Goal: Information Seeking & Learning: Find specific page/section

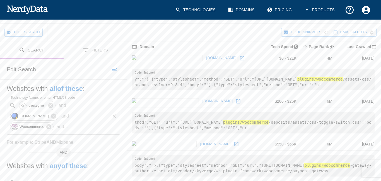
scroll to position [54, 0]
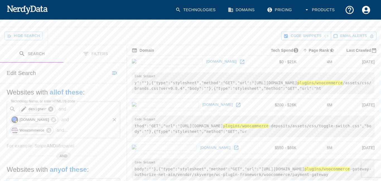
click at [51, 106] on icon at bounding box center [51, 109] width 6 height 6
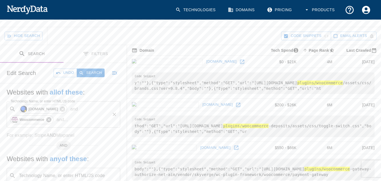
click at [51, 116] on icon at bounding box center [49, 119] width 6 height 6
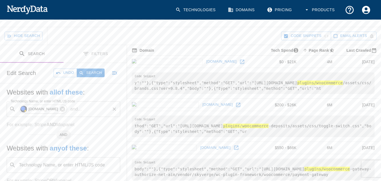
click at [68, 106] on p "and ..." at bounding box center [76, 109] width 16 height 7
click at [32, 113] on code "[GEOGRAPHIC_DATA]" at bounding box center [50, 111] width 46 height 5
type input "[GEOGRAPHIC_DATA]"
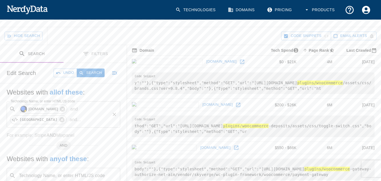
scroll to position [66, 0]
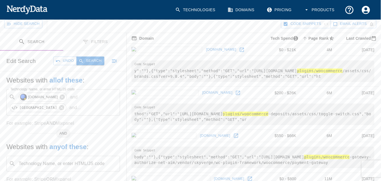
click at [96, 56] on button "Search" at bounding box center [90, 60] width 28 height 9
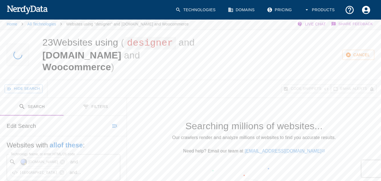
scroll to position [0, 0]
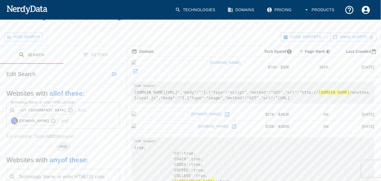
scroll to position [54, 0]
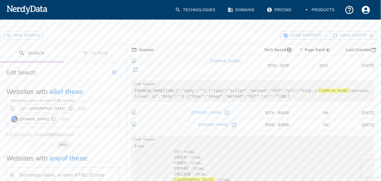
click at [190, 108] on link "[DOMAIN_NAME]" at bounding box center [206, 112] width 33 height 9
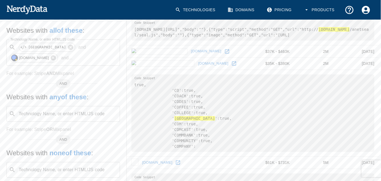
scroll to position [103, 0]
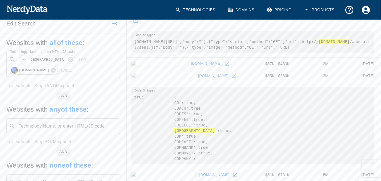
click at [197, 71] on link "[DOMAIN_NAME]" at bounding box center [213, 75] width 33 height 9
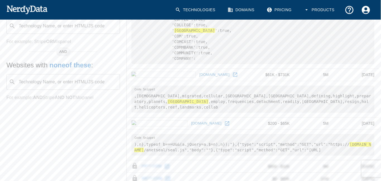
scroll to position [204, 0]
click at [190, 118] on link "[DOMAIN_NAME]" at bounding box center [206, 122] width 33 height 9
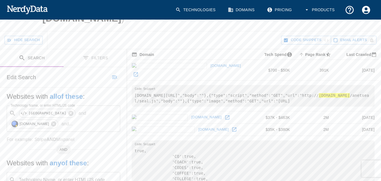
scroll to position [49, 0]
click at [68, 111] on icon at bounding box center [70, 113] width 5 height 5
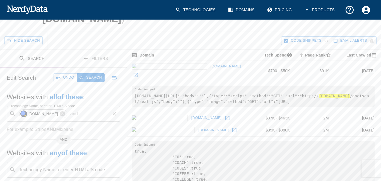
click at [68, 110] on p "and ..." at bounding box center [76, 113] width 16 height 7
click at [32, 118] on code "perfume" at bounding box center [36, 116] width 19 height 5
type input "perfume"
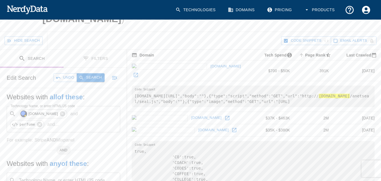
click at [95, 73] on button "Search" at bounding box center [91, 77] width 28 height 9
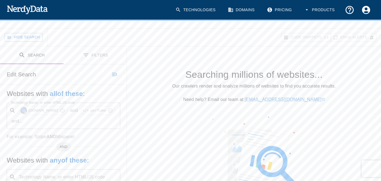
scroll to position [53, 0]
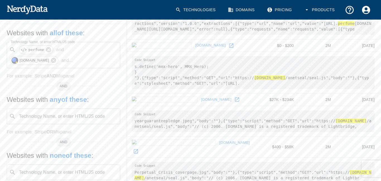
scroll to position [102, 0]
click at [194, 45] on link "[DOMAIN_NAME]" at bounding box center [210, 45] width 33 height 9
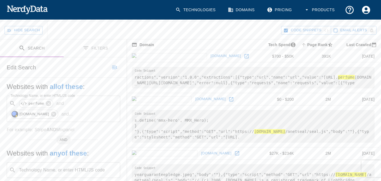
scroll to position [47, 0]
click at [50, 103] on icon at bounding box center [48, 103] width 5 height 5
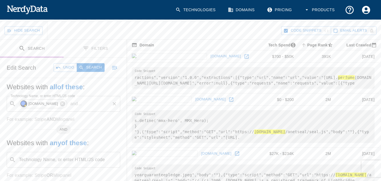
click at [69, 101] on p "and ..." at bounding box center [76, 103] width 16 height 7
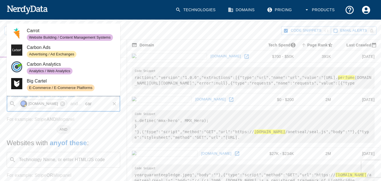
type input "car"
click at [175, 33] on div "Hide Search" at bounding box center [142, 31] width 277 height 18
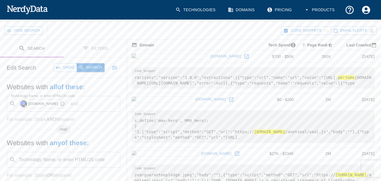
click at [97, 65] on button "Search" at bounding box center [91, 67] width 28 height 9
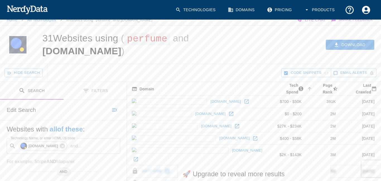
scroll to position [0, 0]
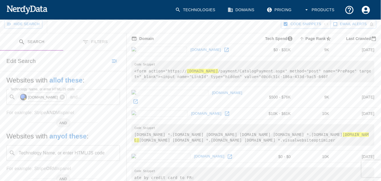
scroll to position [64, 0]
click at [84, 92] on input "Technology Name, or enter HTML/JS code" at bounding box center [96, 97] width 25 height 11
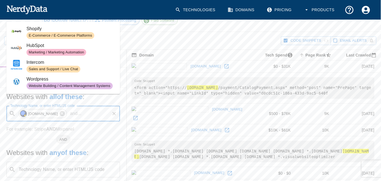
scroll to position [48, 0]
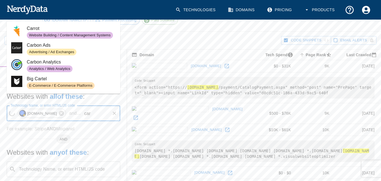
type input "car"
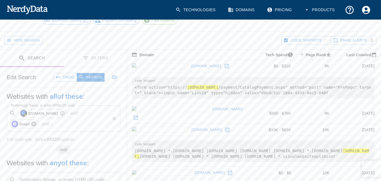
click at [36, 121] on icon at bounding box center [33, 123] width 5 height 5
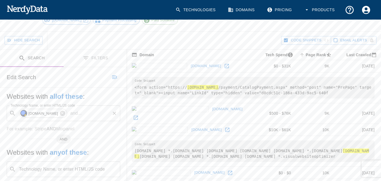
click at [95, 108] on input "Technology Name, or enter HTML/JS code" at bounding box center [96, 113] width 25 height 11
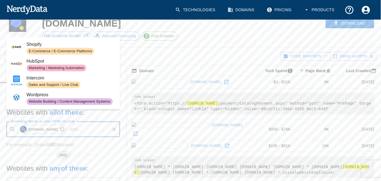
scroll to position [27, 0]
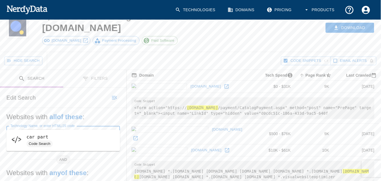
click at [78, 140] on span "Code Search" at bounding box center [71, 143] width 89 height 7
type input "car part"
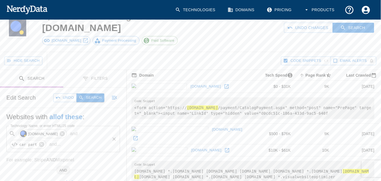
click at [81, 95] on icon "button" at bounding box center [81, 97] width 5 height 5
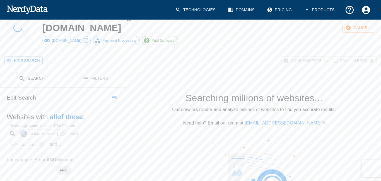
scroll to position [0, 0]
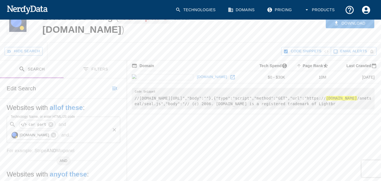
scroll to position [30, 0]
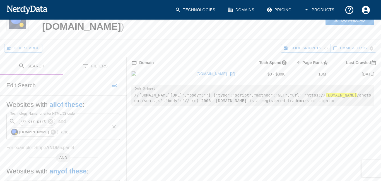
click at [195, 74] on link "[DOMAIN_NAME]" at bounding box center [211, 74] width 33 height 9
click at [49, 120] on icon at bounding box center [50, 121] width 5 height 5
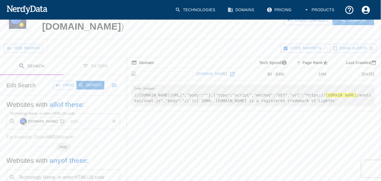
click at [68, 121] on p "and ..." at bounding box center [76, 121] width 16 height 7
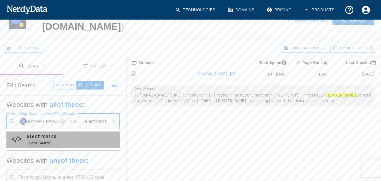
click at [52, 147] on li "electronics Code Search" at bounding box center [63, 139] width 114 height 17
type input "electronics"
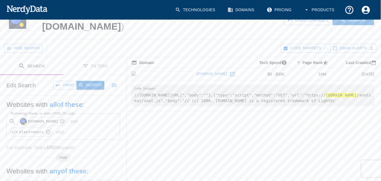
click at [92, 85] on button "Search" at bounding box center [90, 85] width 28 height 9
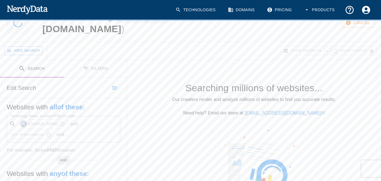
scroll to position [28, 0]
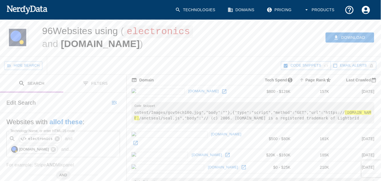
scroll to position [14, 0]
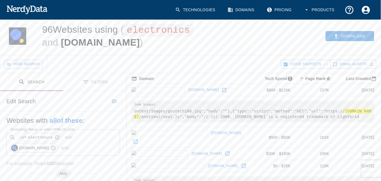
click at [187, 90] on link "[DOMAIN_NAME]" at bounding box center [203, 89] width 33 height 9
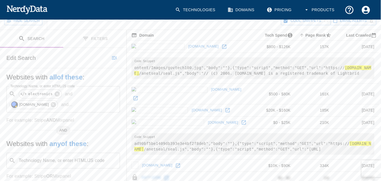
scroll to position [58, 0]
click at [210, 88] on link "[DOMAIN_NAME]" at bounding box center [226, 89] width 33 height 9
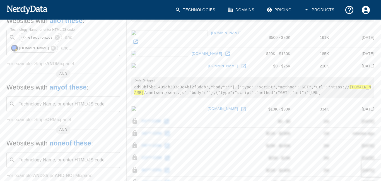
scroll to position [114, 0]
click at [190, 49] on link "[DOMAIN_NAME]" at bounding box center [206, 53] width 33 height 9
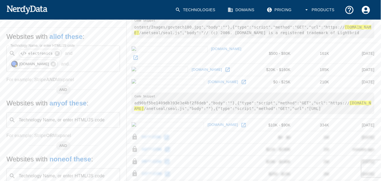
scroll to position [100, 0]
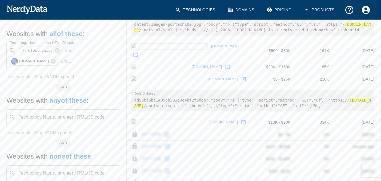
click at [207, 75] on link "[DOMAIN_NAME]" at bounding box center [223, 79] width 33 height 9
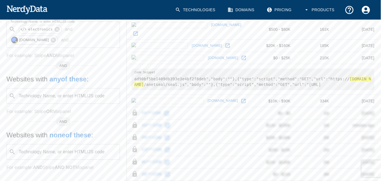
scroll to position [122, 0]
click at [206, 96] on link "[DOMAIN_NAME]" at bounding box center [222, 100] width 33 height 9
